Goal: Use online tool/utility: Utilize a website feature to perform a specific function

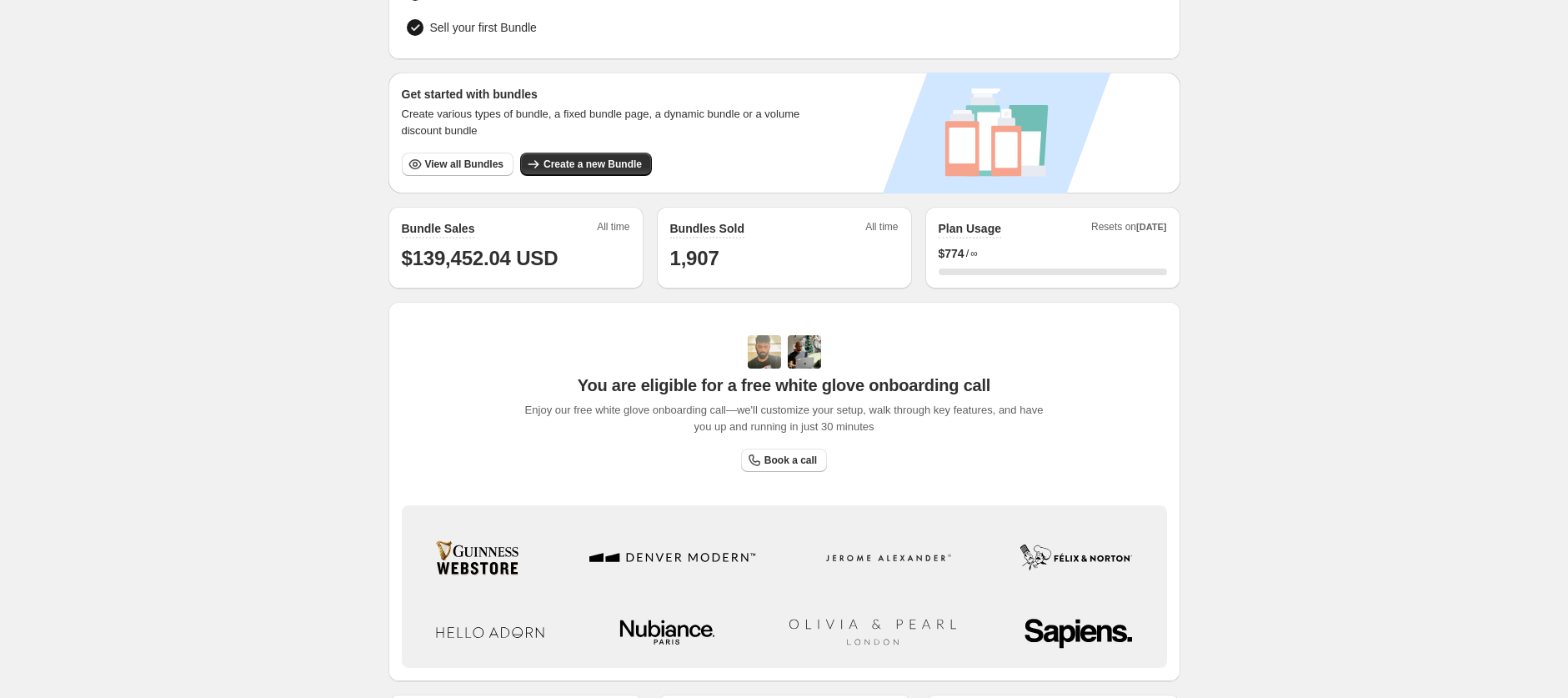
scroll to position [354, 0]
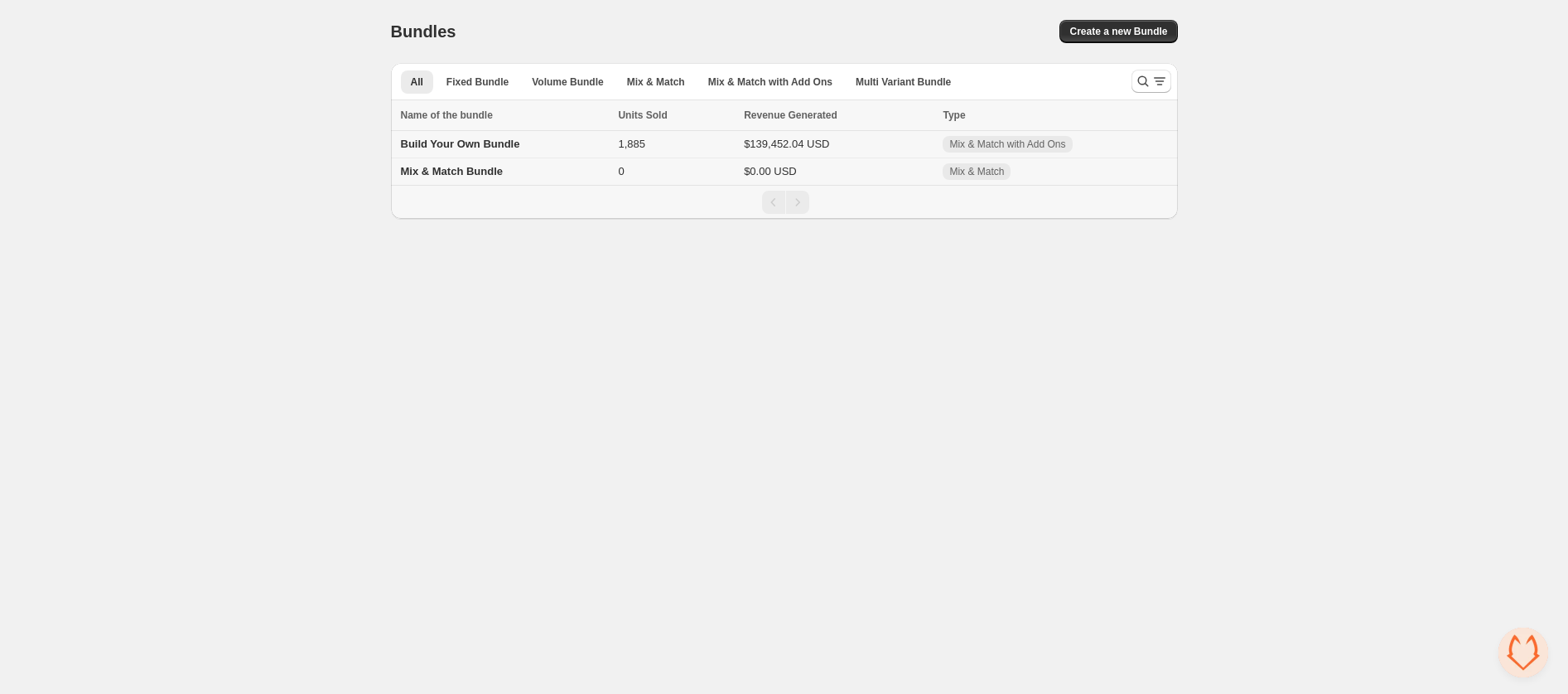
click at [579, 152] on div "Build Your Own Bundle" at bounding box center [505, 144] width 208 height 17
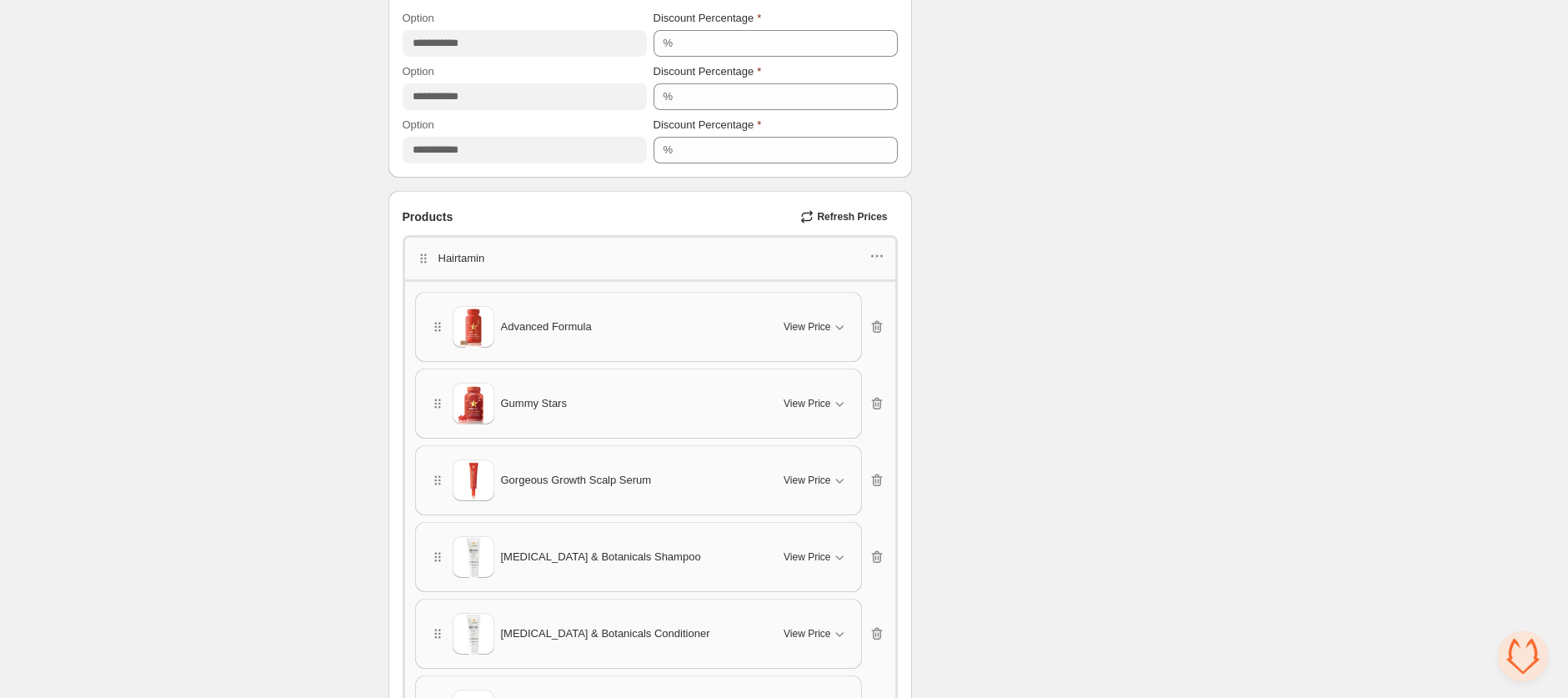
scroll to position [905, 0]
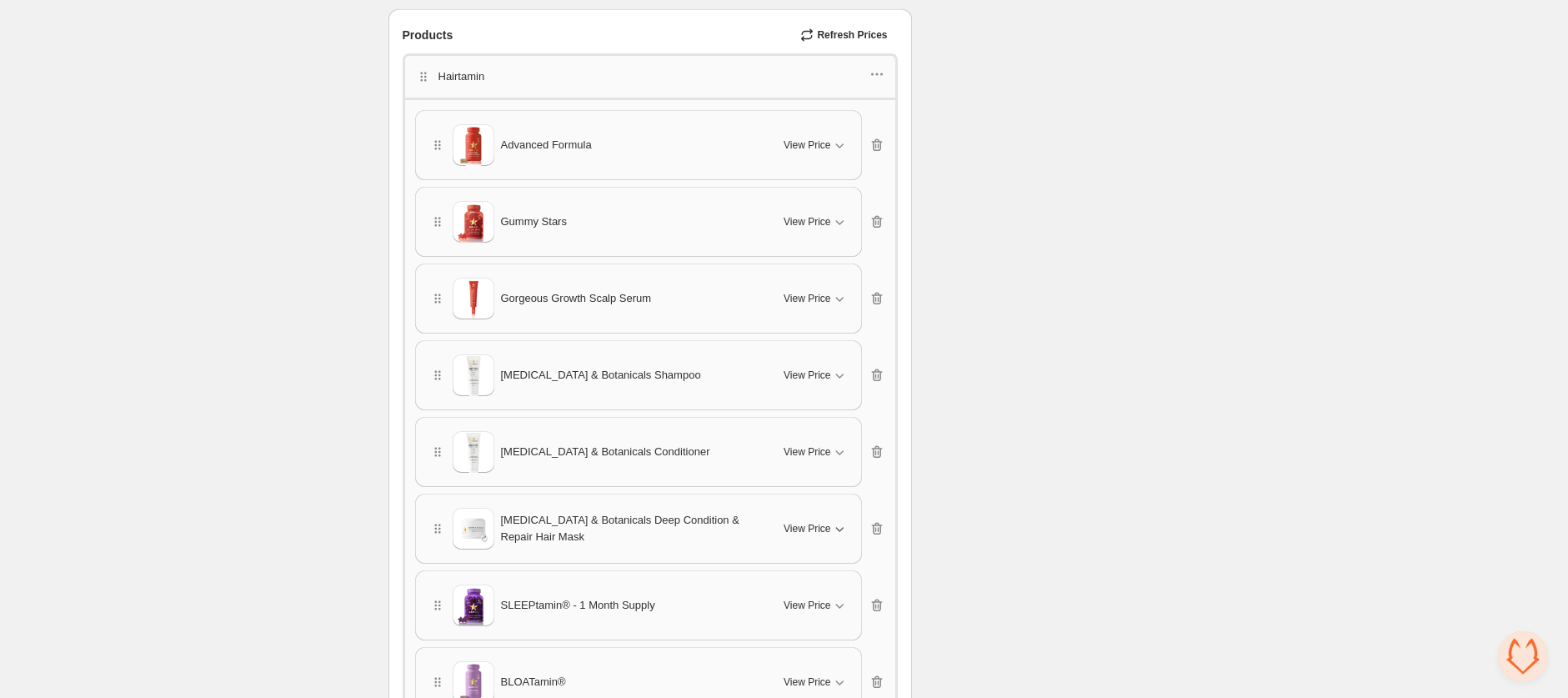
click at [810, 520] on div "View Price" at bounding box center [815, 528] width 63 height 17
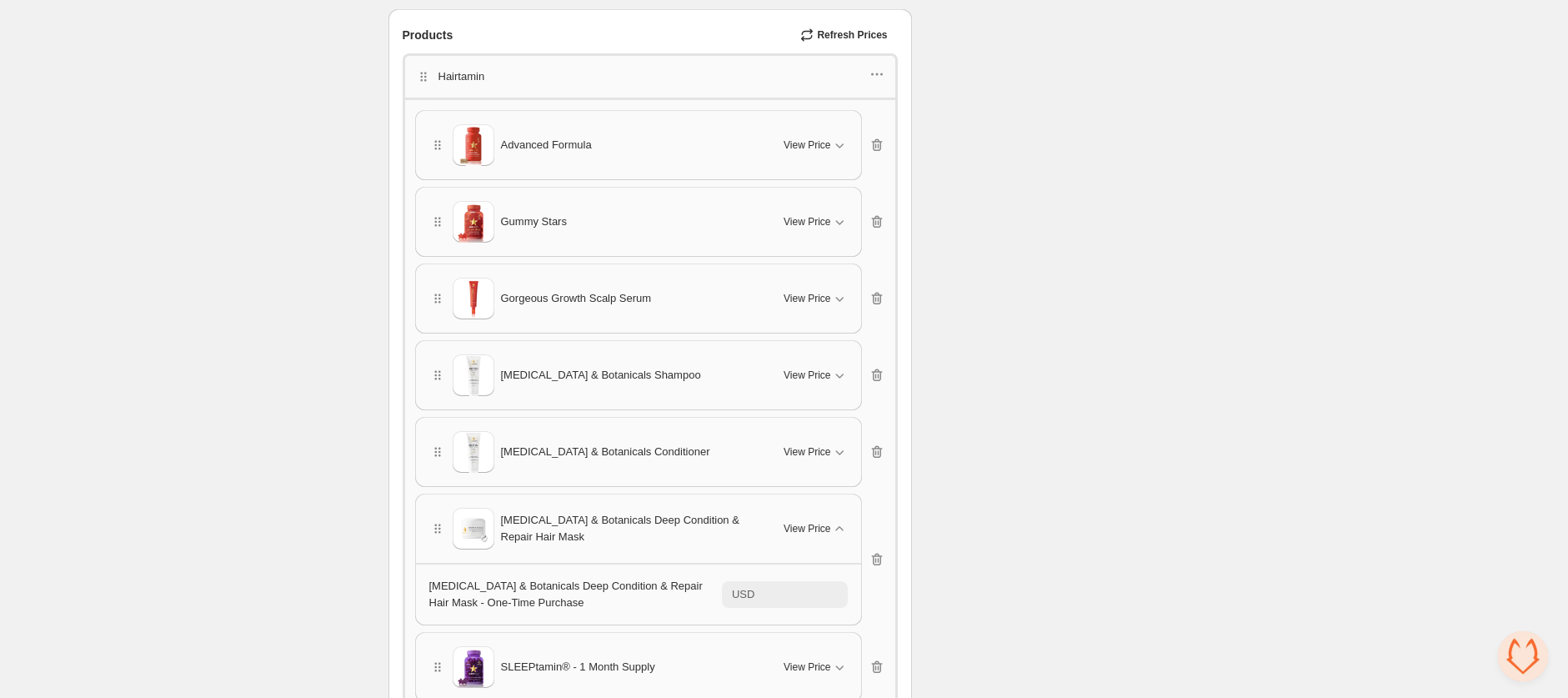
click at [835, 31] on span "Refresh Prices" at bounding box center [852, 35] width 70 height 13
type input "**"
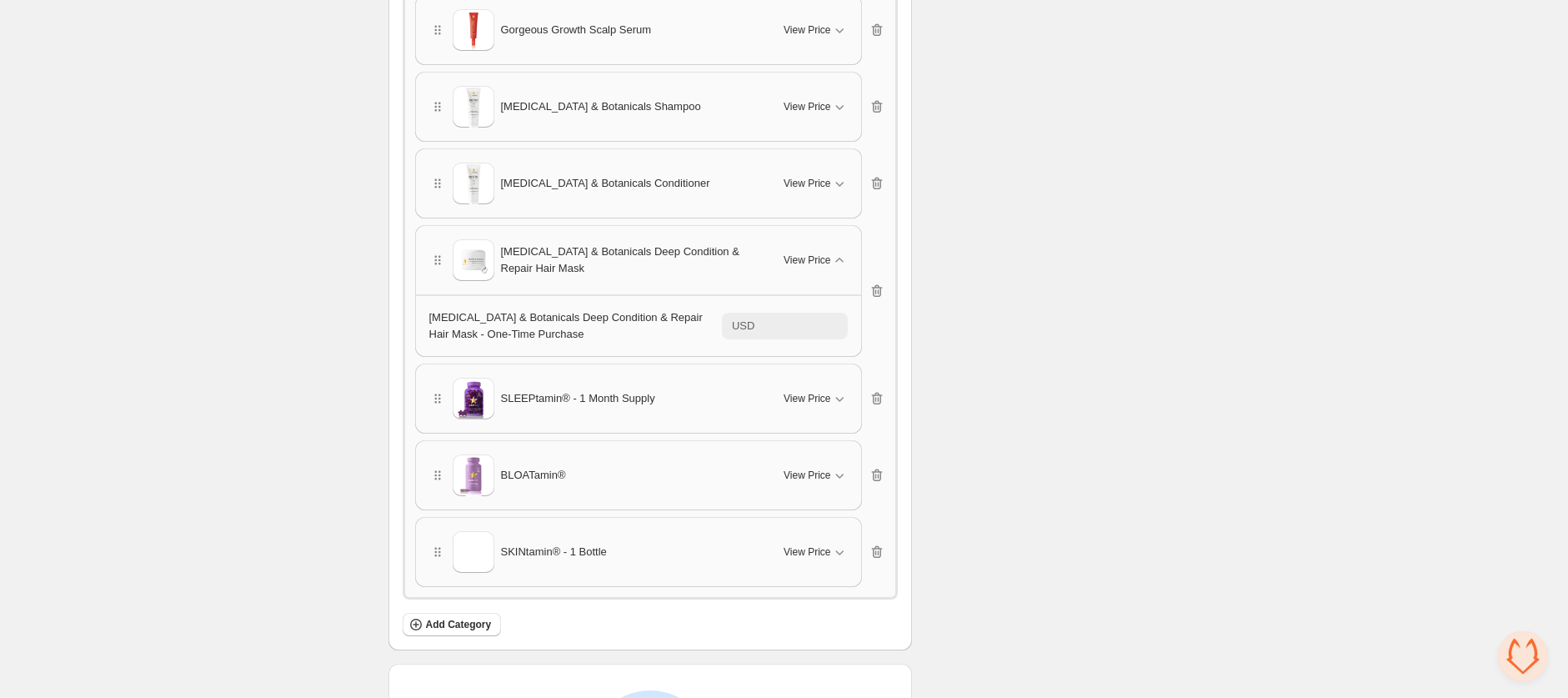
scroll to position [1436, 0]
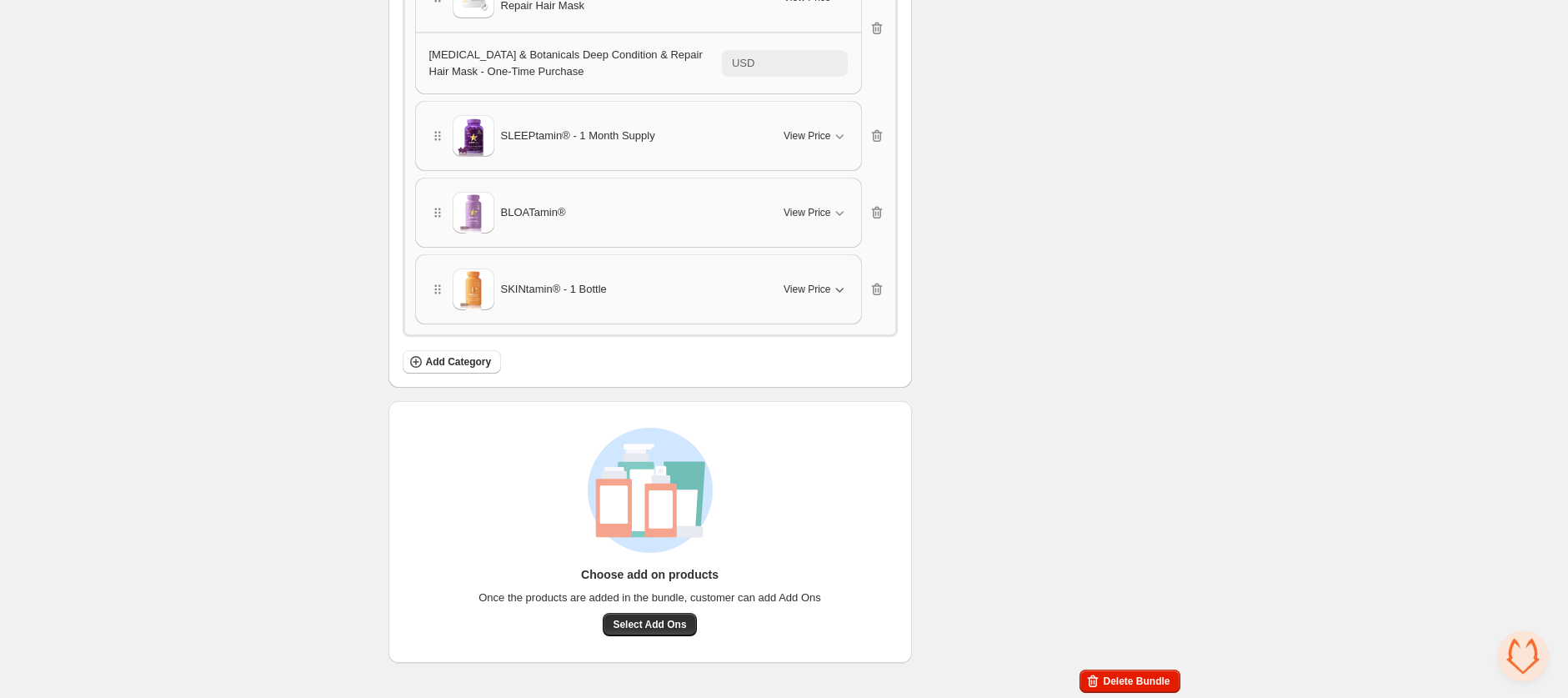
click at [814, 287] on span "View Price" at bounding box center [807, 289] width 46 height 13
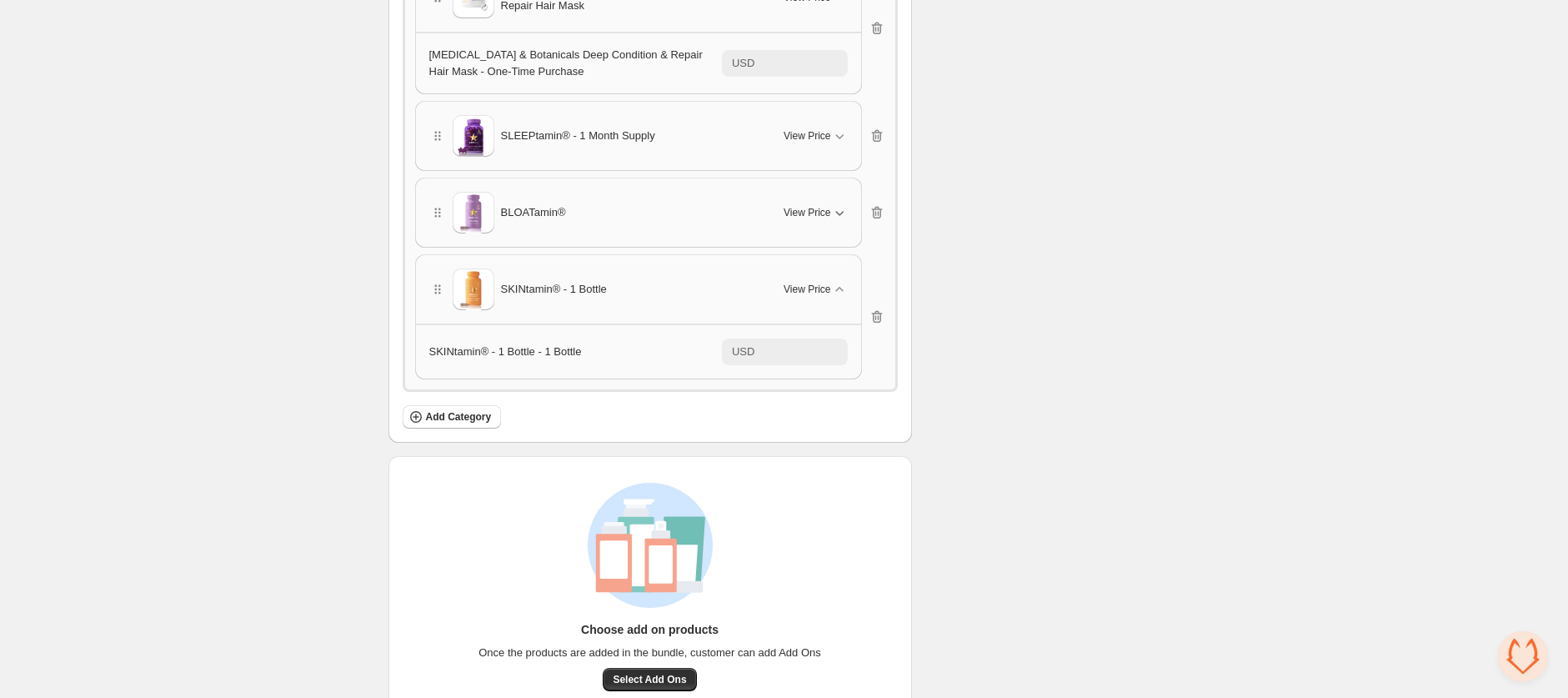
click at [809, 219] on div "View Price" at bounding box center [815, 212] width 63 height 17
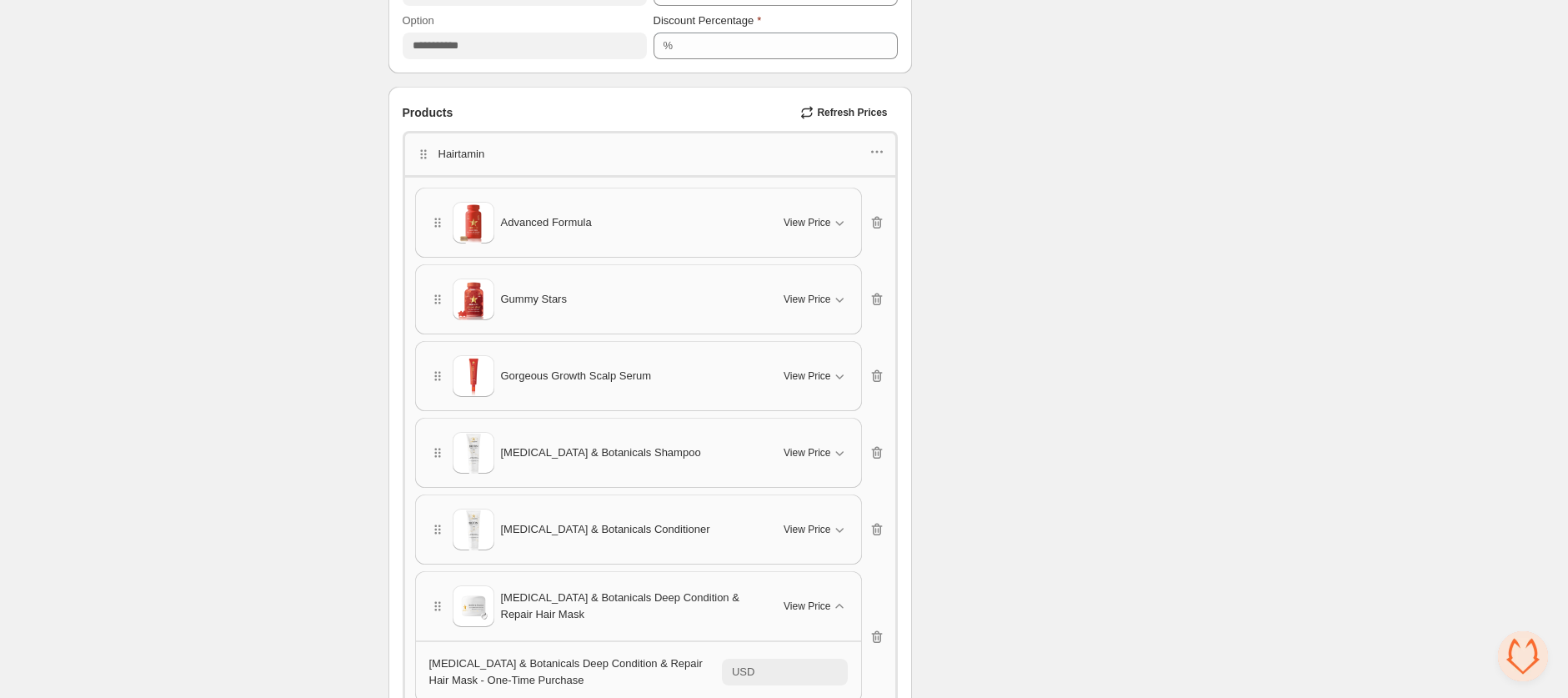
scroll to position [1234, 0]
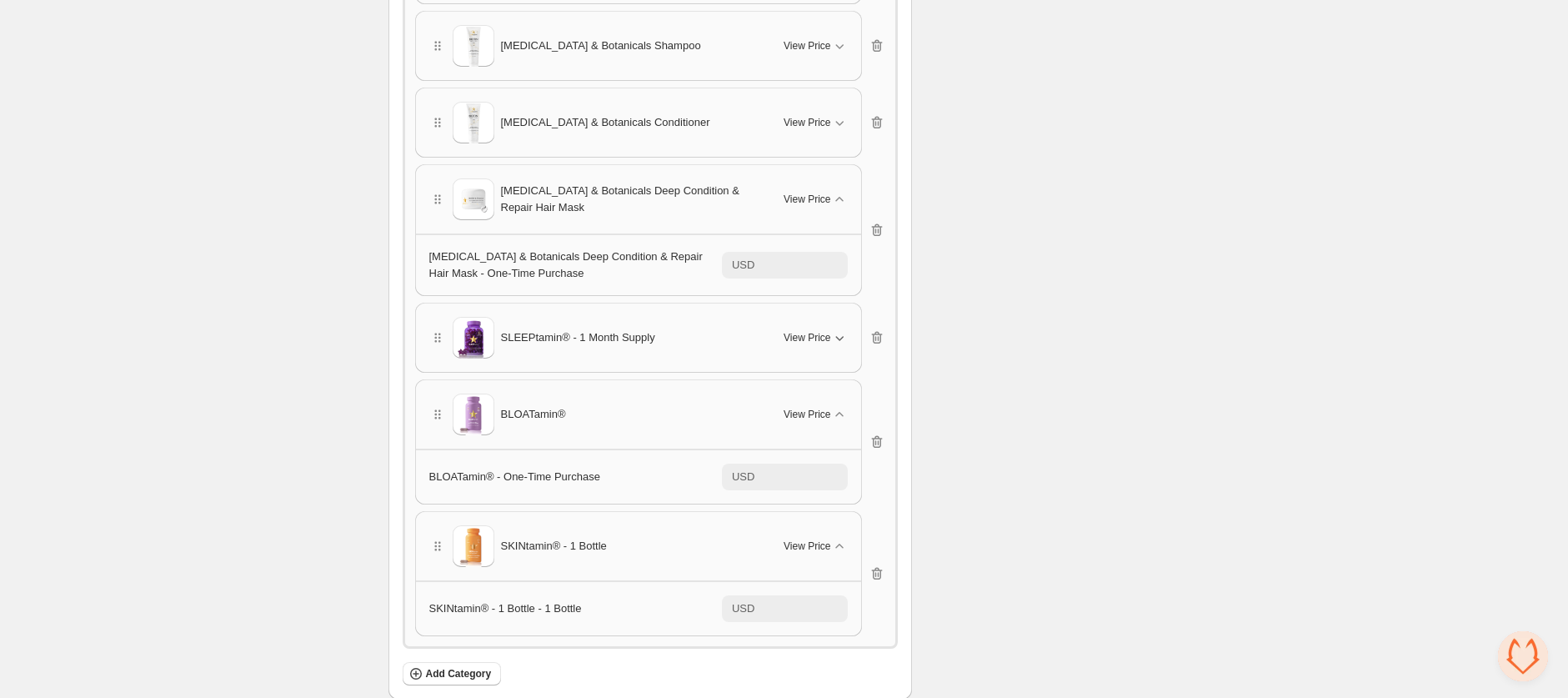
click at [811, 338] on span "View Price" at bounding box center [807, 337] width 46 height 13
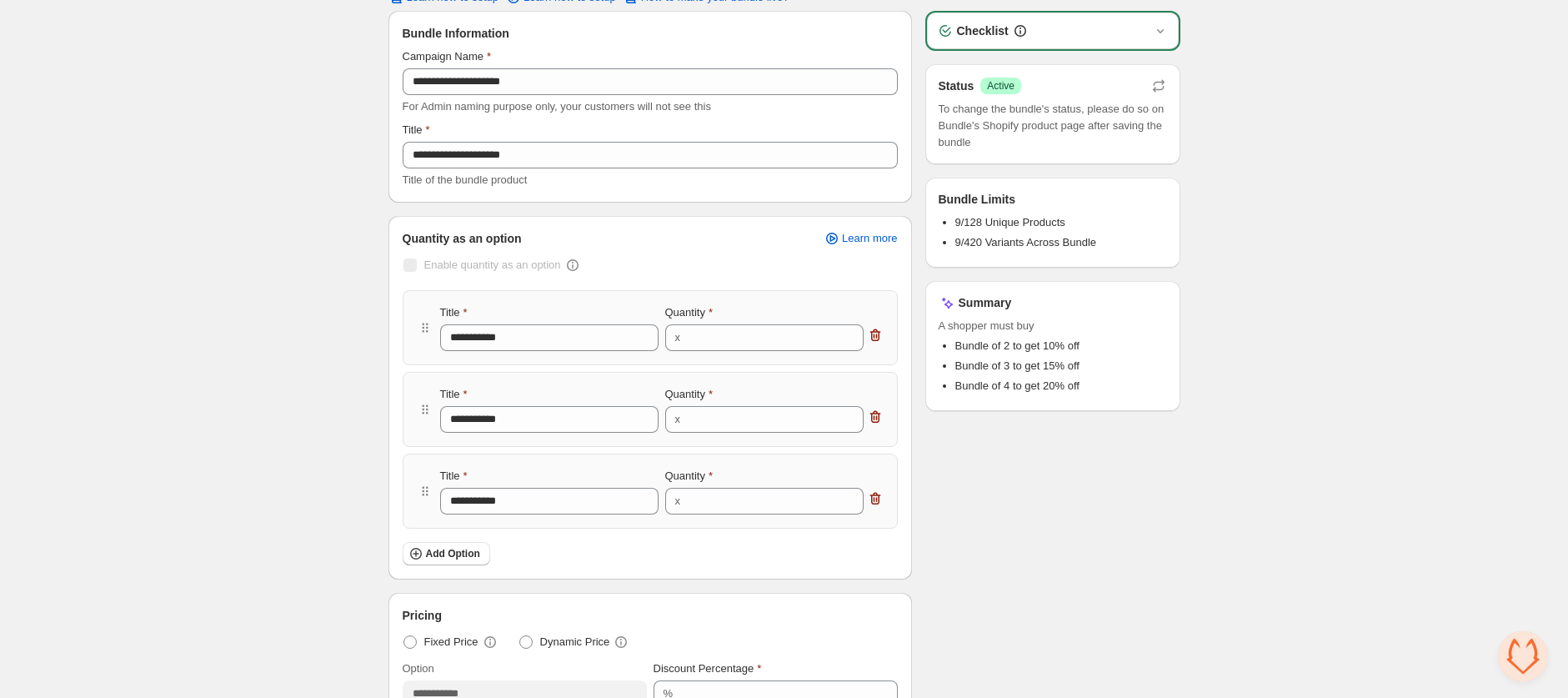
scroll to position [0, 0]
